Goal: Task Accomplishment & Management: Use online tool/utility

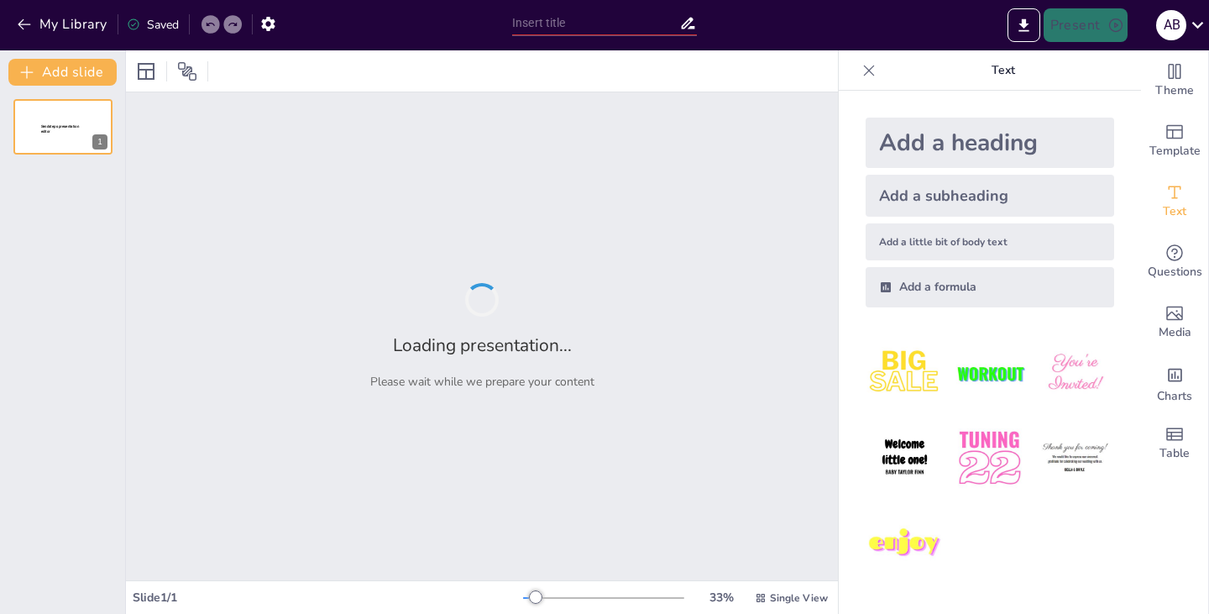
type input "Innovative Applications: Enhancing Client Experience Through AI and Automation"
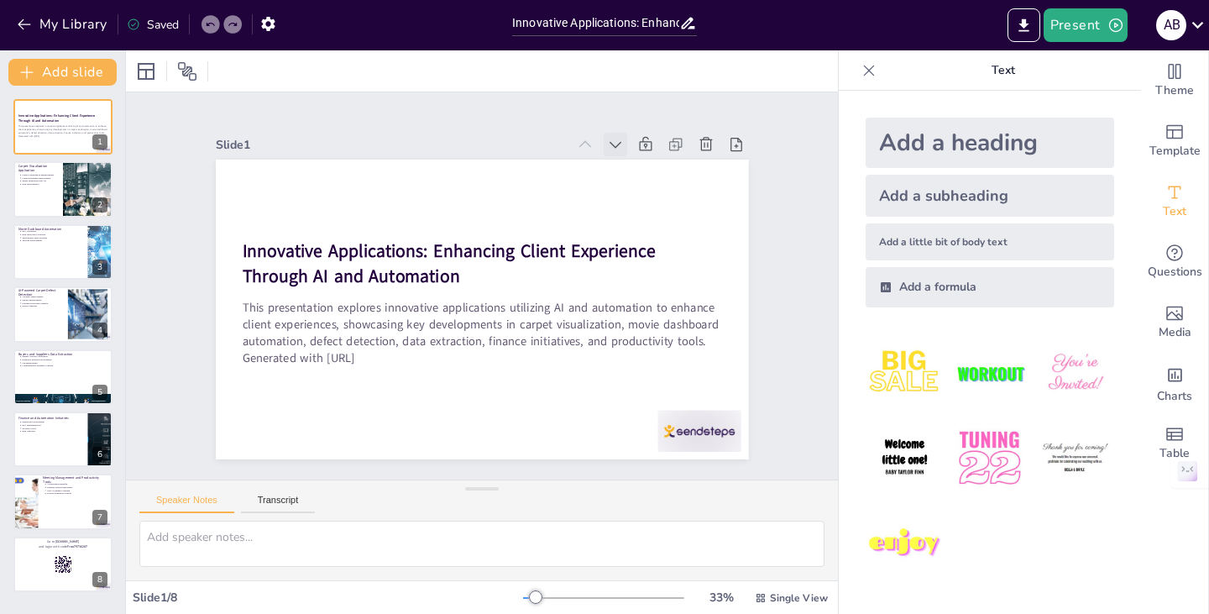
click at [399, 125] on icon at bounding box center [388, 114] width 21 height 21
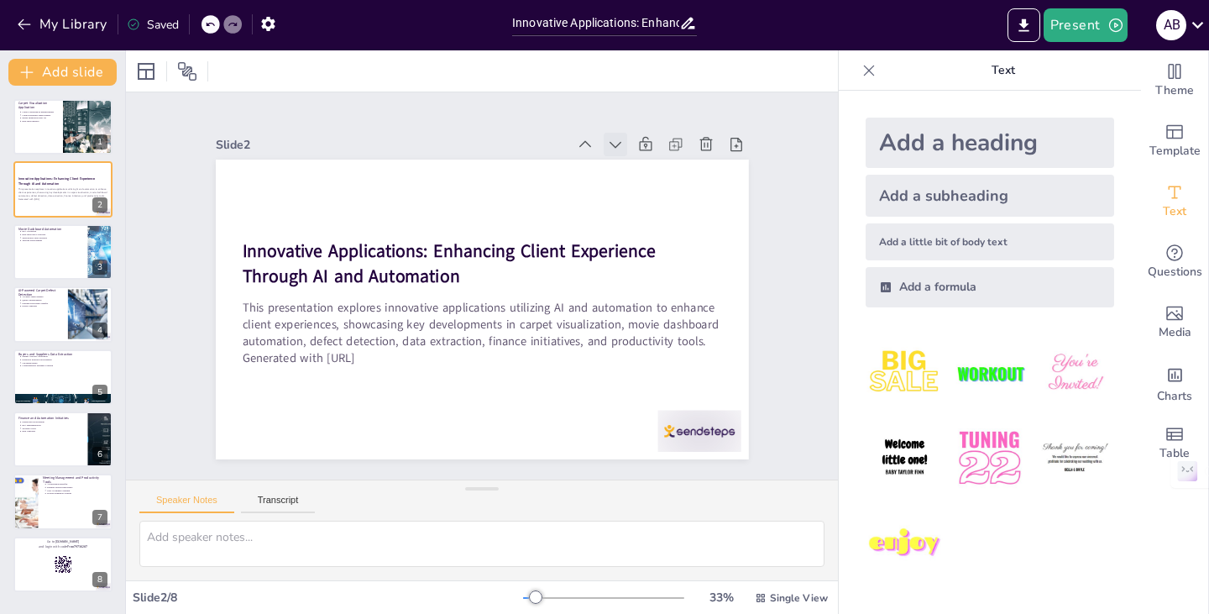
click at [519, 105] on icon at bounding box center [507, 93] width 24 height 24
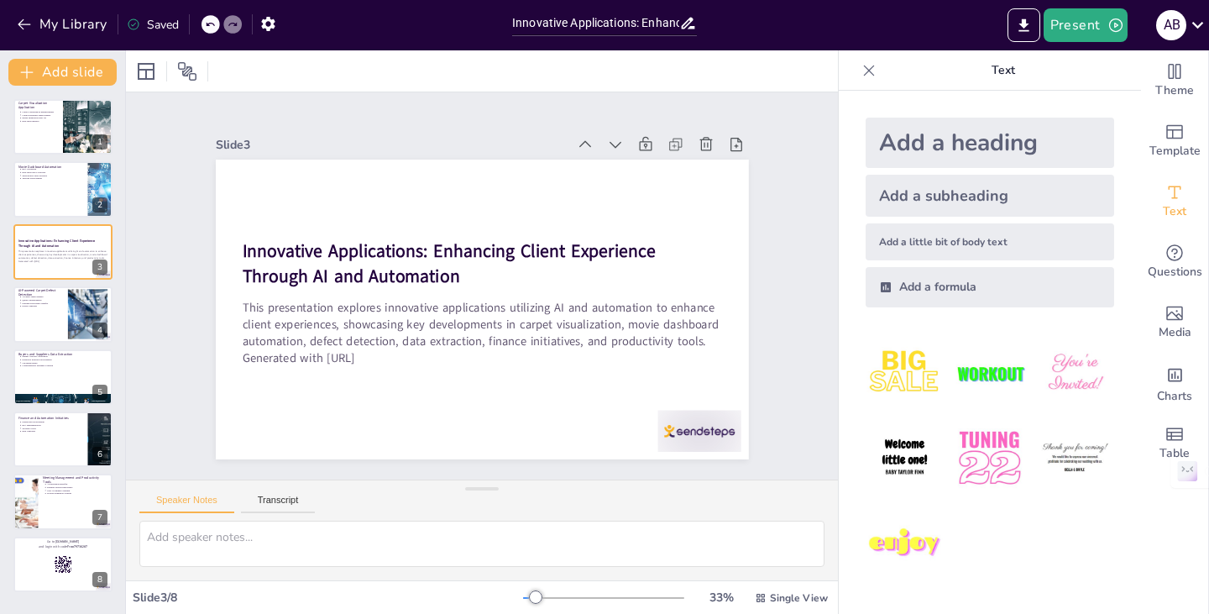
click at [437, 111] on icon at bounding box center [426, 99] width 23 height 23
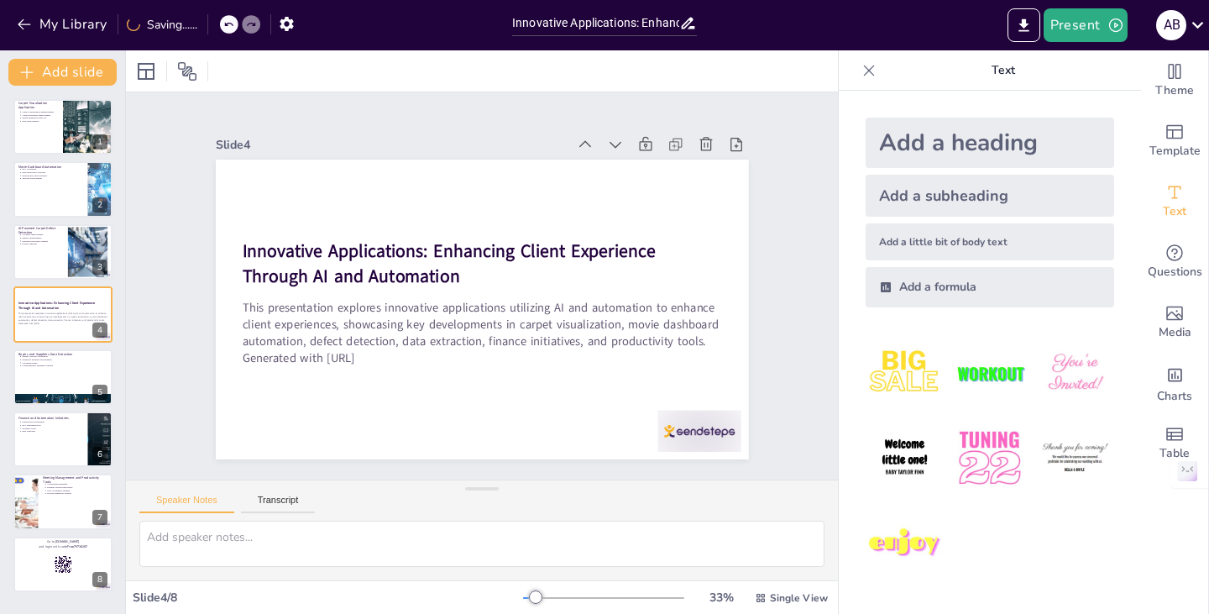
click at [651, 200] on icon at bounding box center [662, 211] width 22 height 22
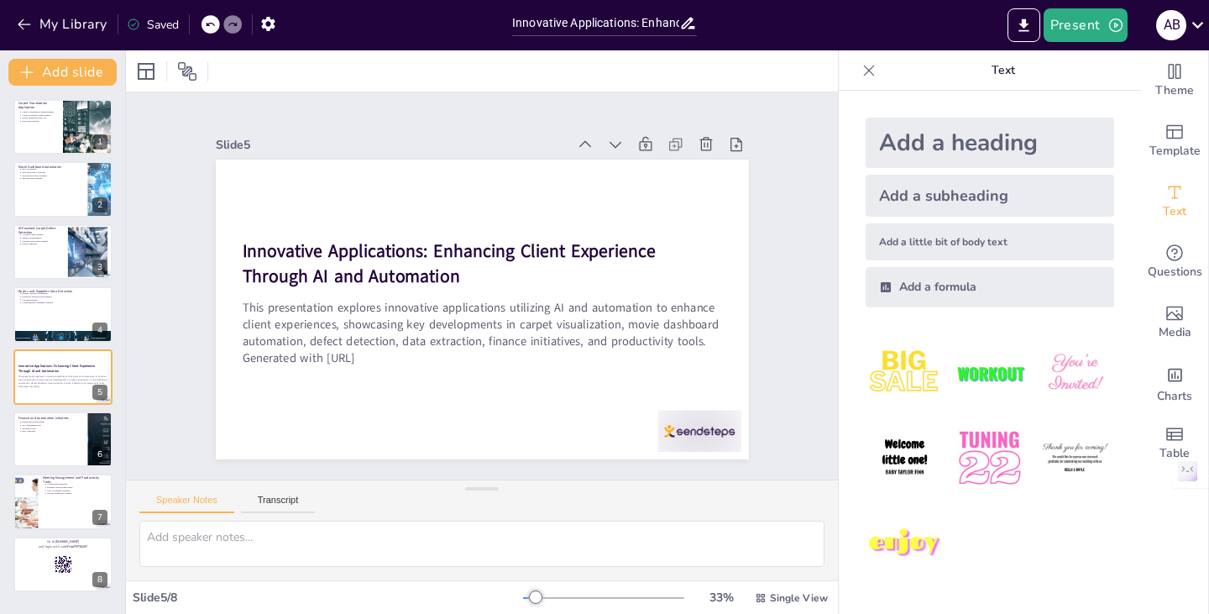
click at [530, 465] on icon at bounding box center [518, 477] width 24 height 24
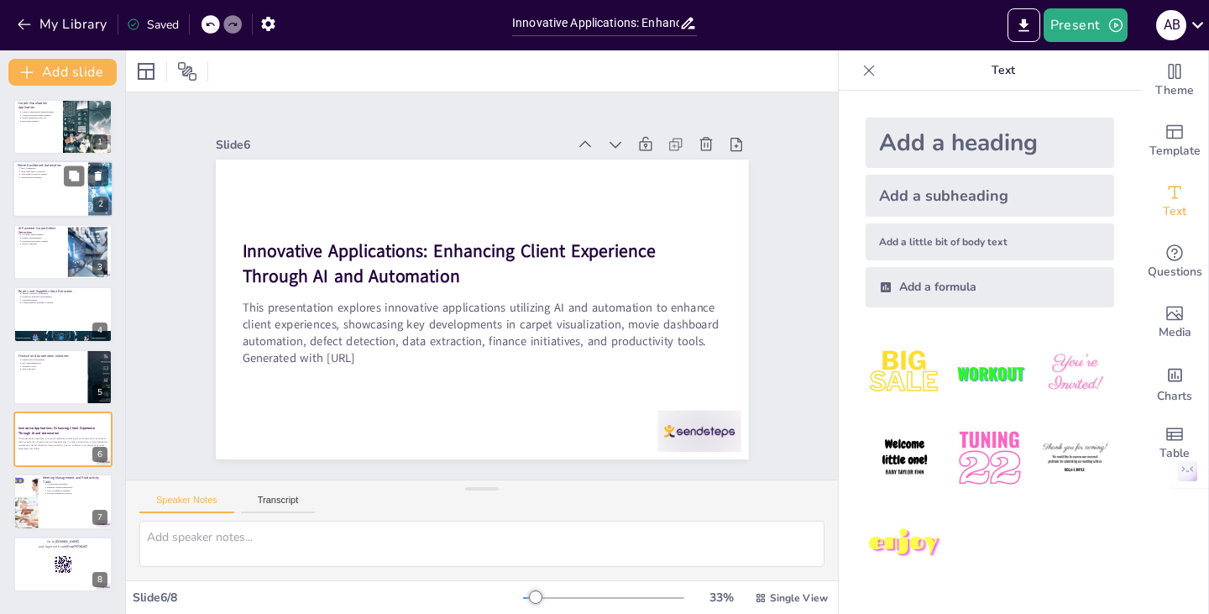
click at [24, 181] on div at bounding box center [63, 189] width 101 height 57
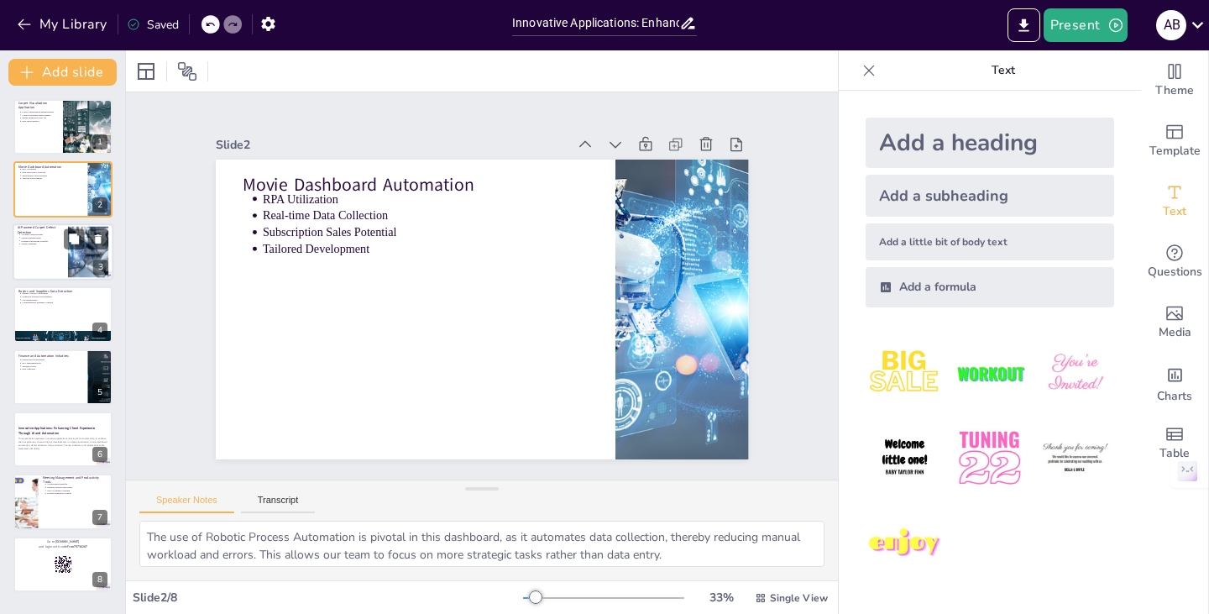
click at [47, 233] on p "Accuracy Improvement" at bounding box center [42, 234] width 42 height 3
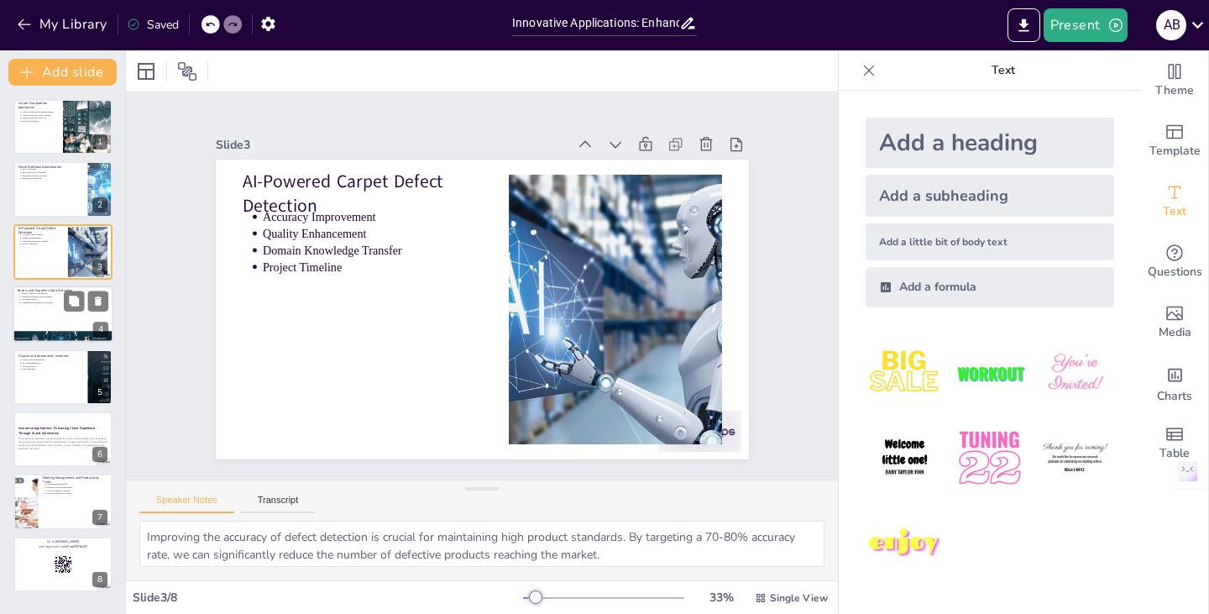
click at [51, 312] on div at bounding box center [63, 313] width 101 height 57
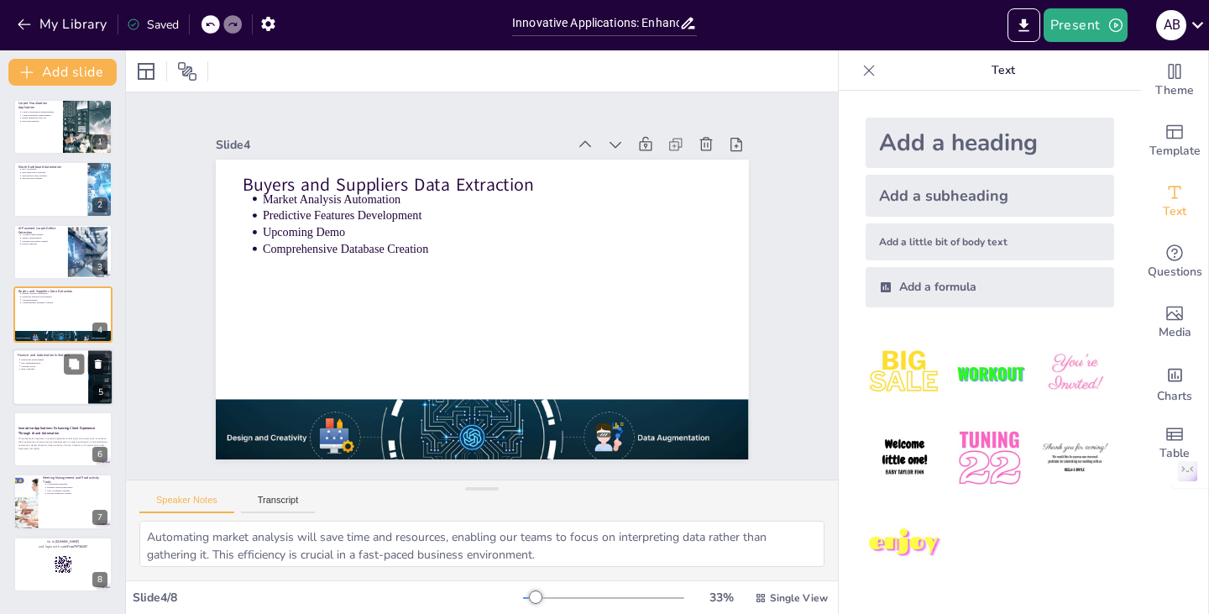
click at [51, 369] on p "ERP Upgrades" at bounding box center [52, 368] width 62 height 3
type textarea "The development of a financial statement dashboard is a key step towards improv…"
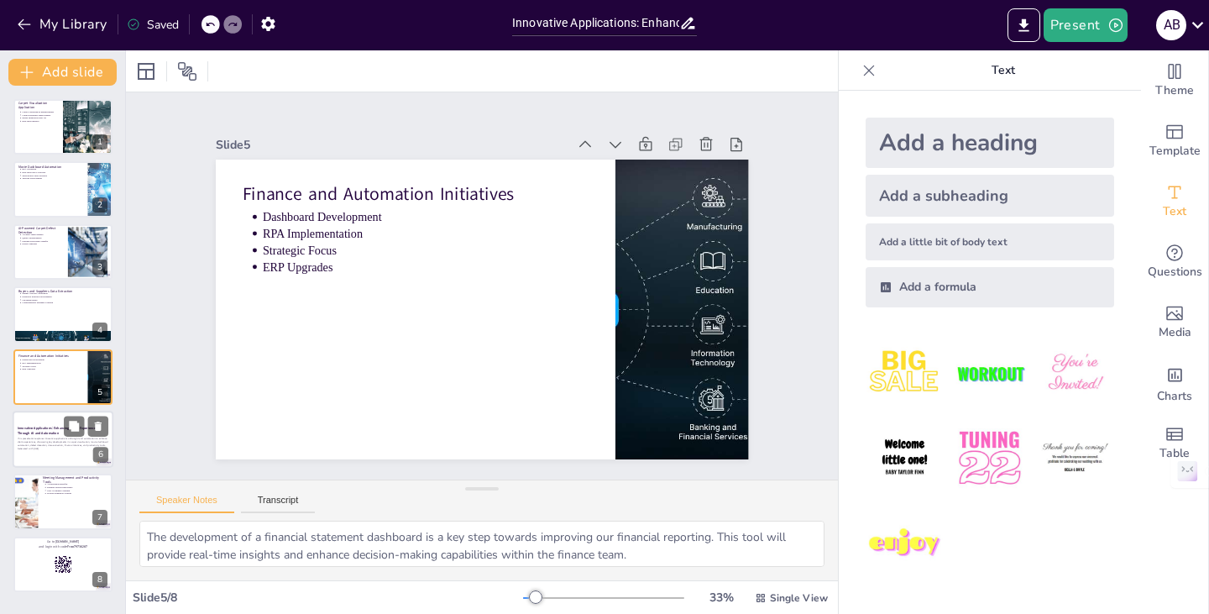
click at [44, 447] on p "Generated with [URL]" at bounding box center [63, 448] width 91 height 3
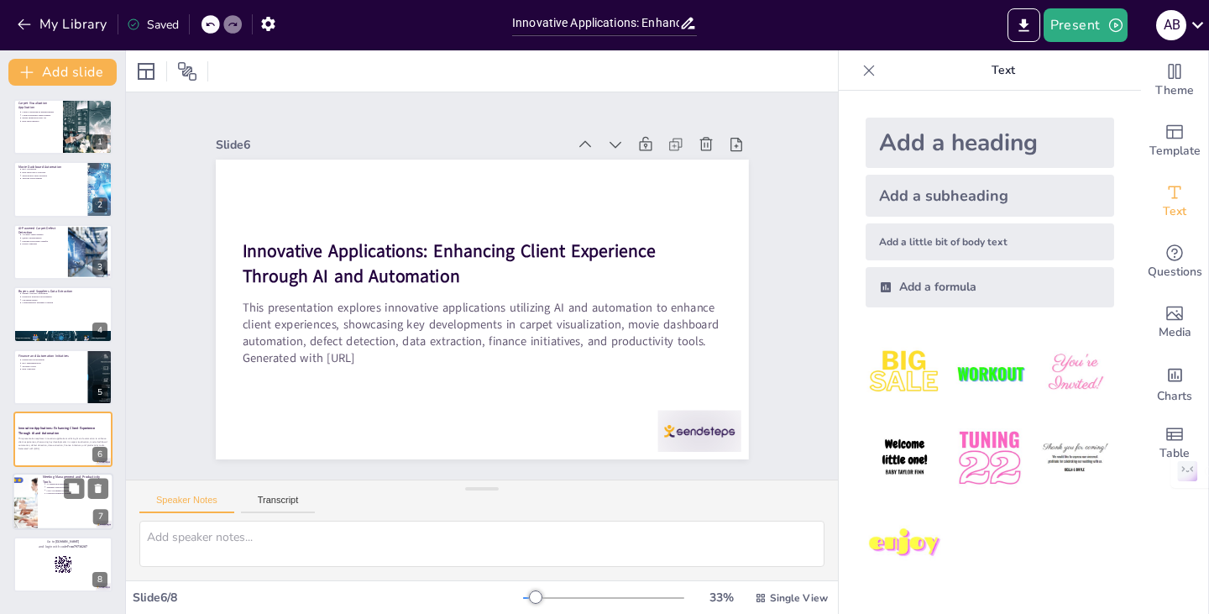
click at [52, 500] on div at bounding box center [63, 502] width 101 height 57
type textarea "Integrating AI tools like Microsoft Copilot into our workflows can significantl…"
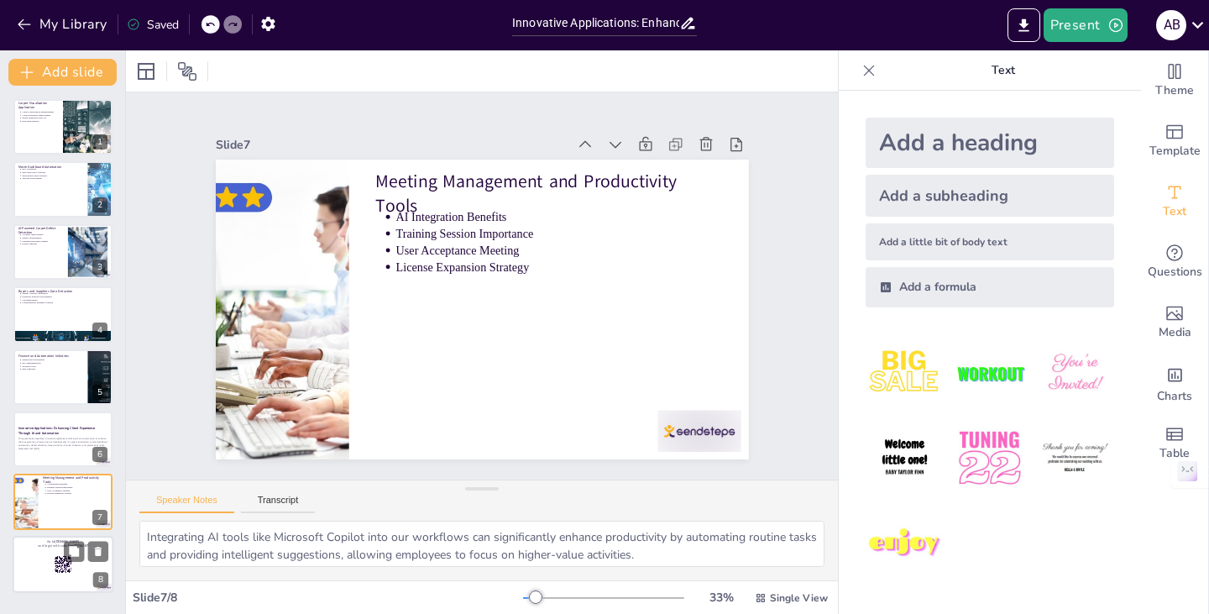
click at [43, 573] on div at bounding box center [63, 564] width 101 height 57
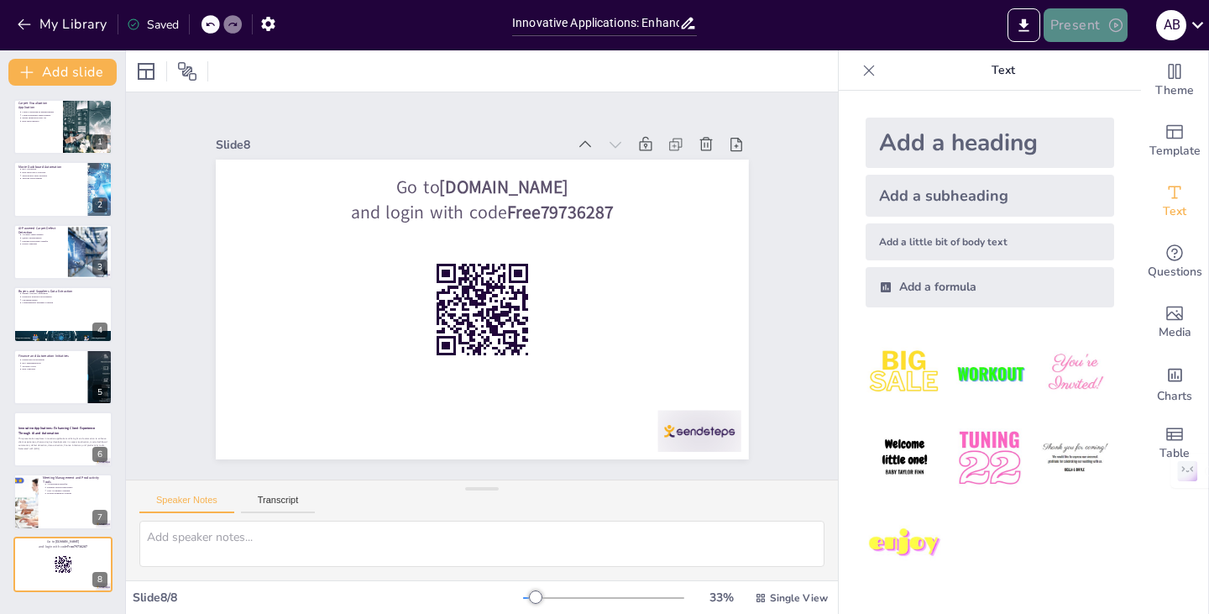
click at [1077, 29] on button "Present" at bounding box center [1086, 25] width 84 height 34
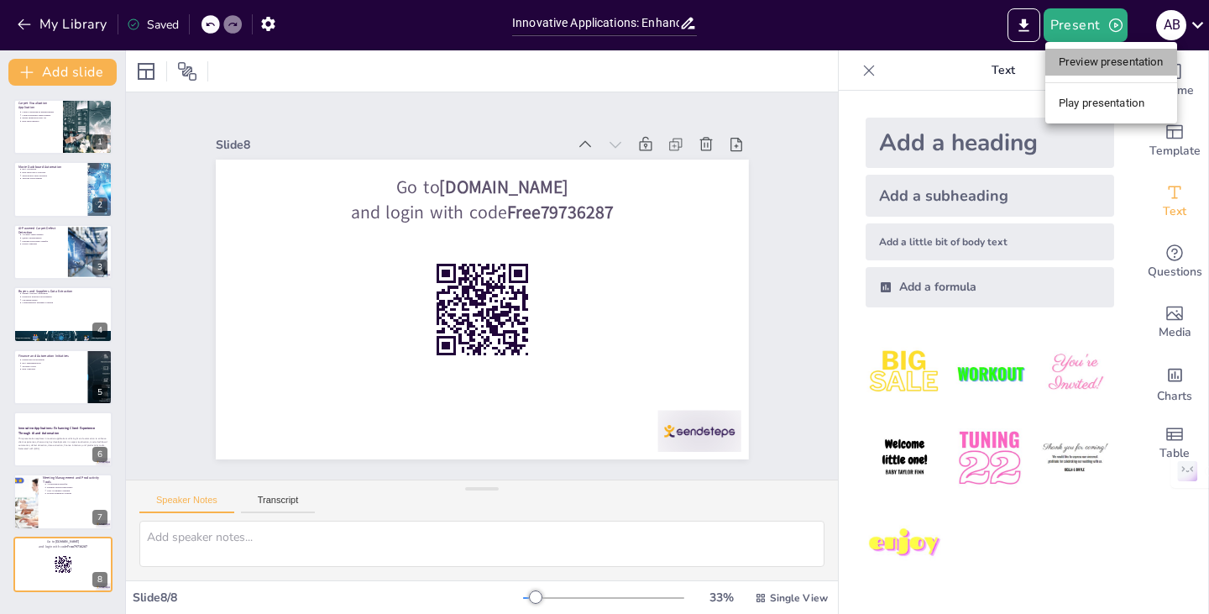
click at [1093, 65] on li "Preview presentation" at bounding box center [1111, 62] width 132 height 27
